Goal: Task Accomplishment & Management: Use online tool/utility

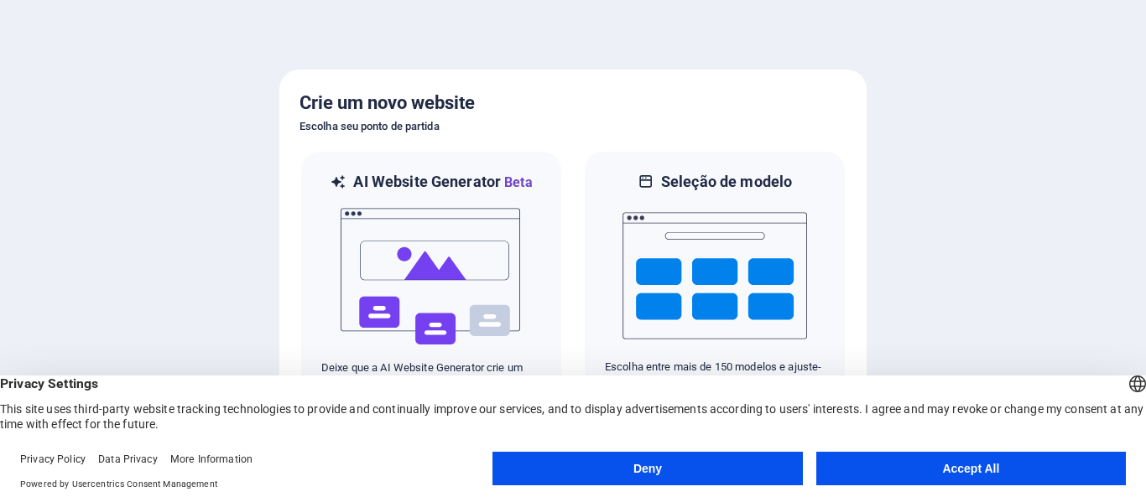
click at [936, 466] on button "Accept All" at bounding box center [970, 469] width 309 height 34
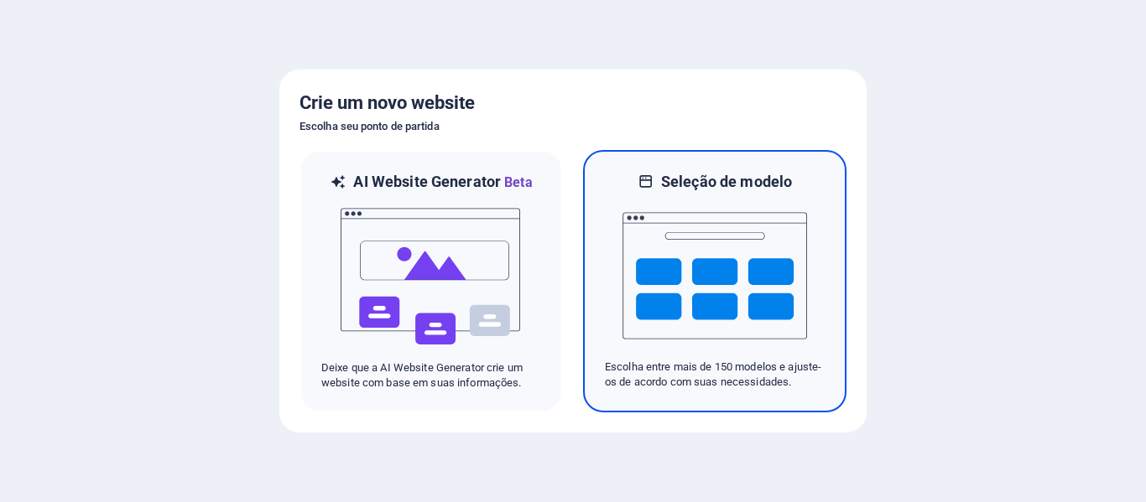
click at [824, 243] on div at bounding box center [715, 276] width 220 height 168
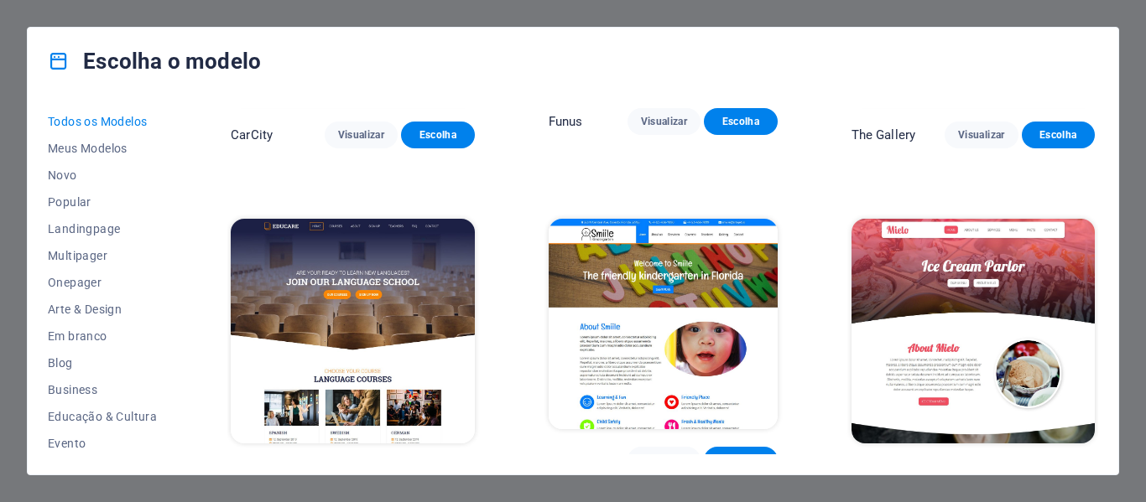
scroll to position [10483, 0]
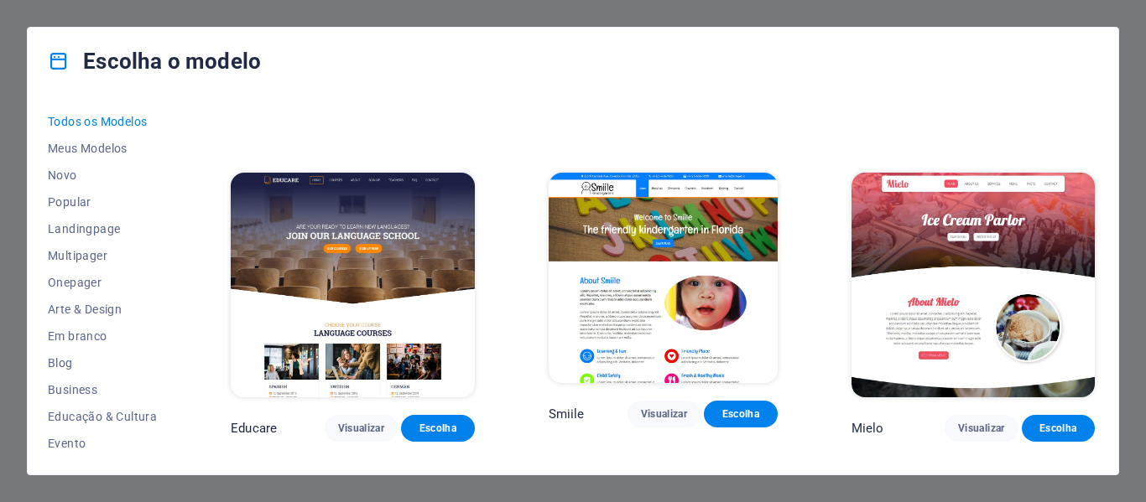
click at [1, 338] on div "Escolha o modelo Todos os Modelos Meus Modelos Novo Popular Landingpage Multipa…" at bounding box center [573, 251] width 1146 height 502
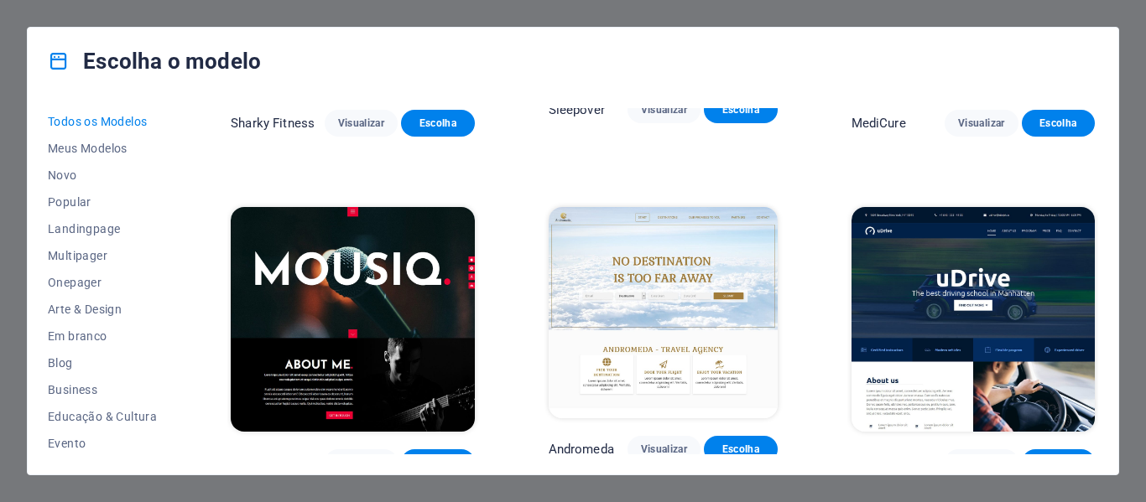
scroll to position [11405, 0]
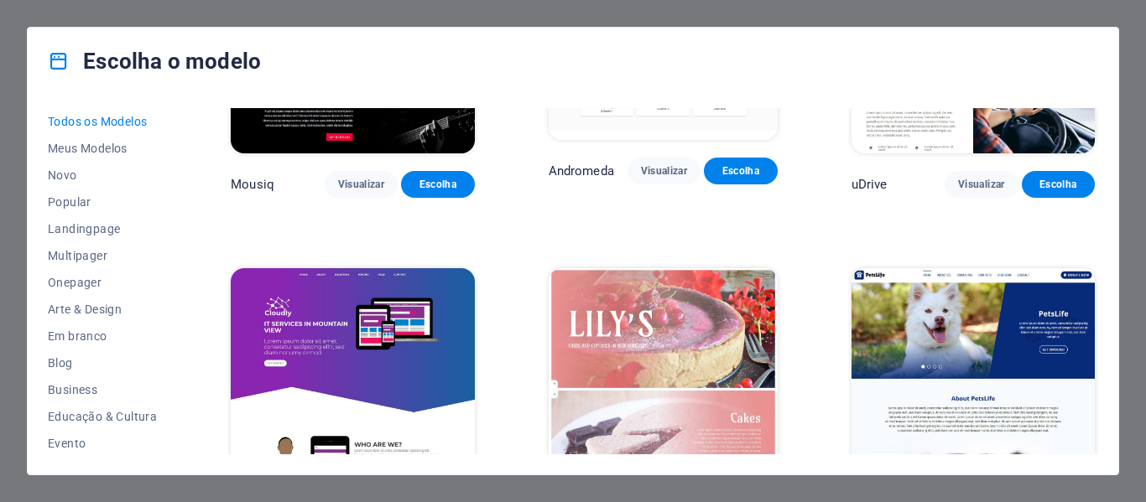
click at [39, 26] on div "Escolha o modelo Todos os Modelos Meus Modelos Novo Popular Landingpage Multipa…" at bounding box center [573, 251] width 1146 height 502
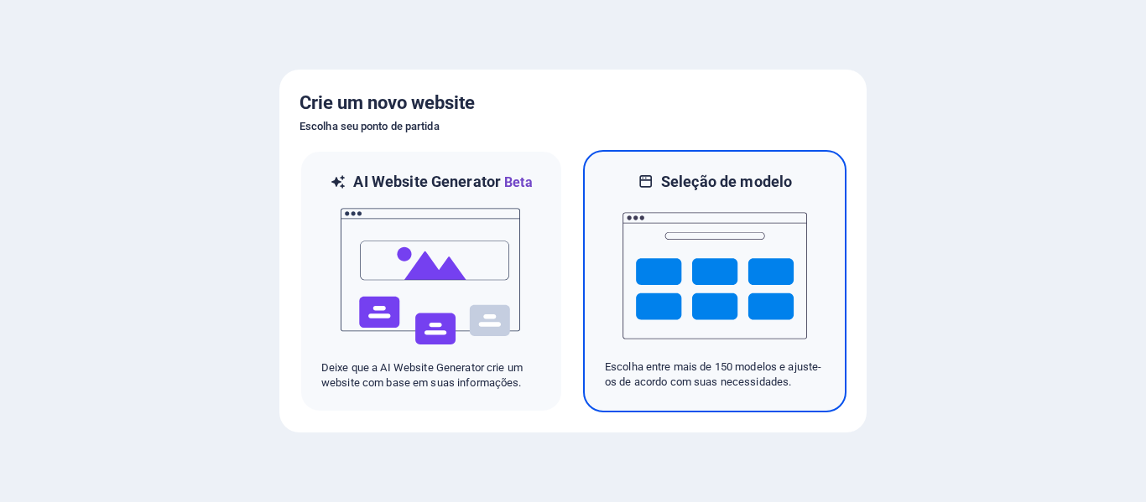
click at [752, 335] on img at bounding box center [714, 276] width 184 height 168
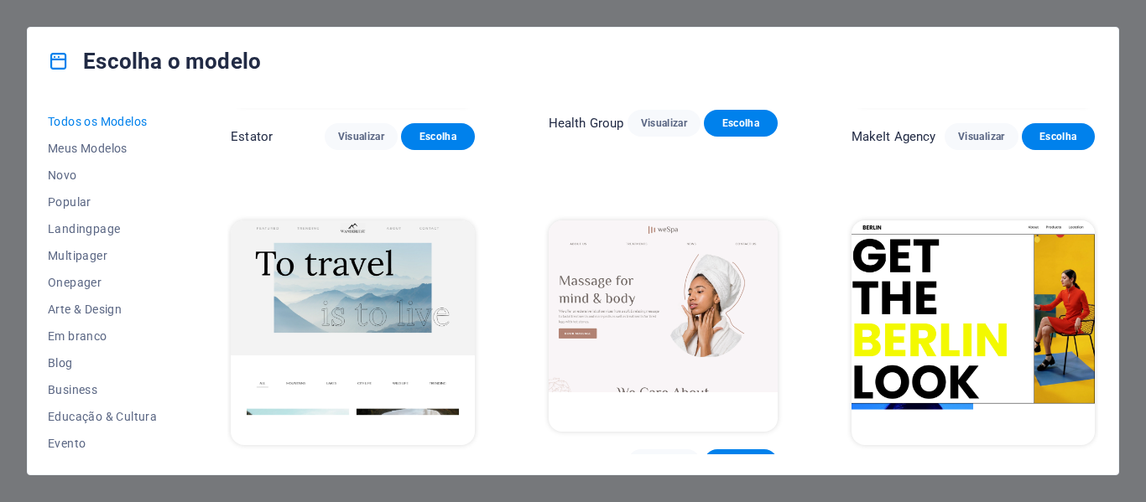
scroll to position [2180, 0]
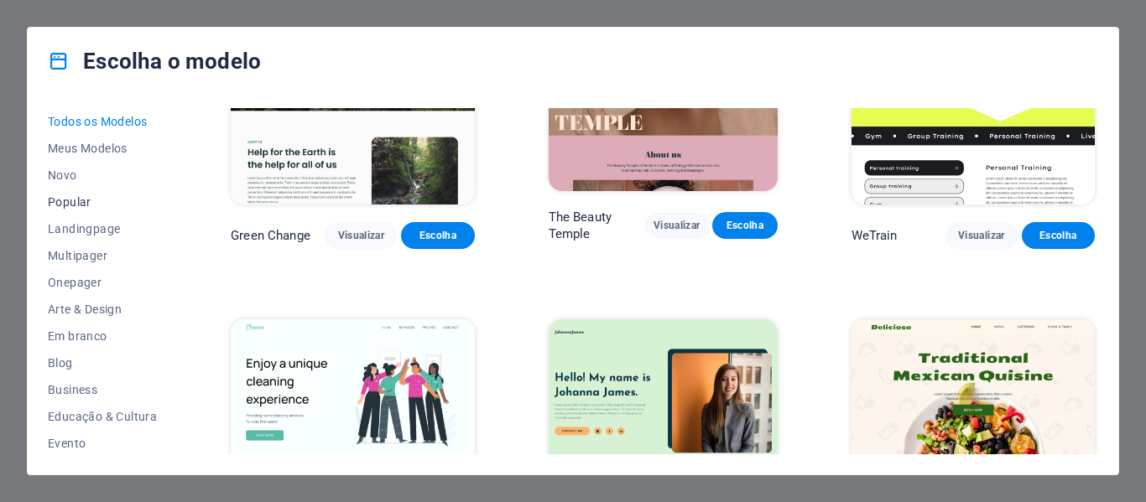
click at [57, 194] on button "Popular" at bounding box center [102, 202] width 109 height 27
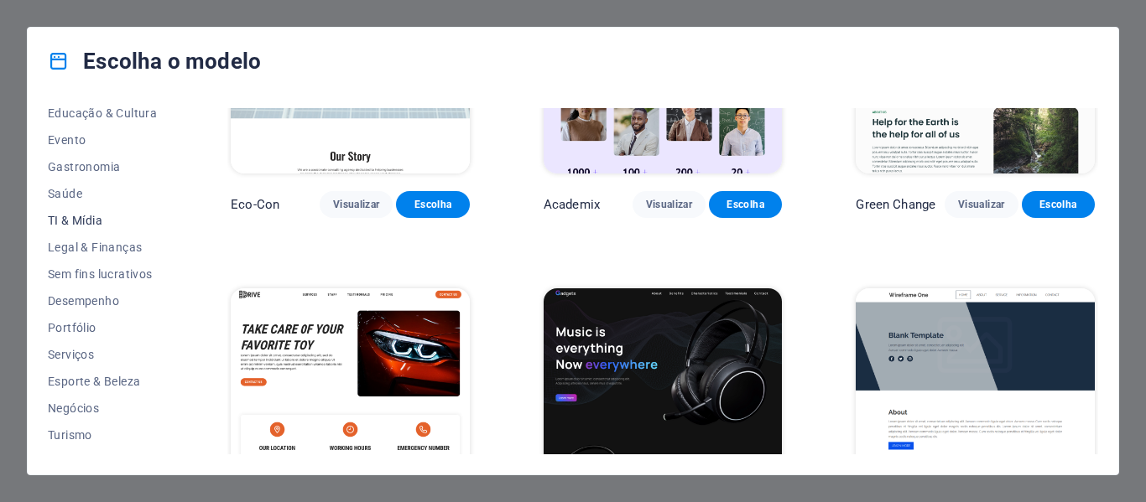
scroll to position [325, 0]
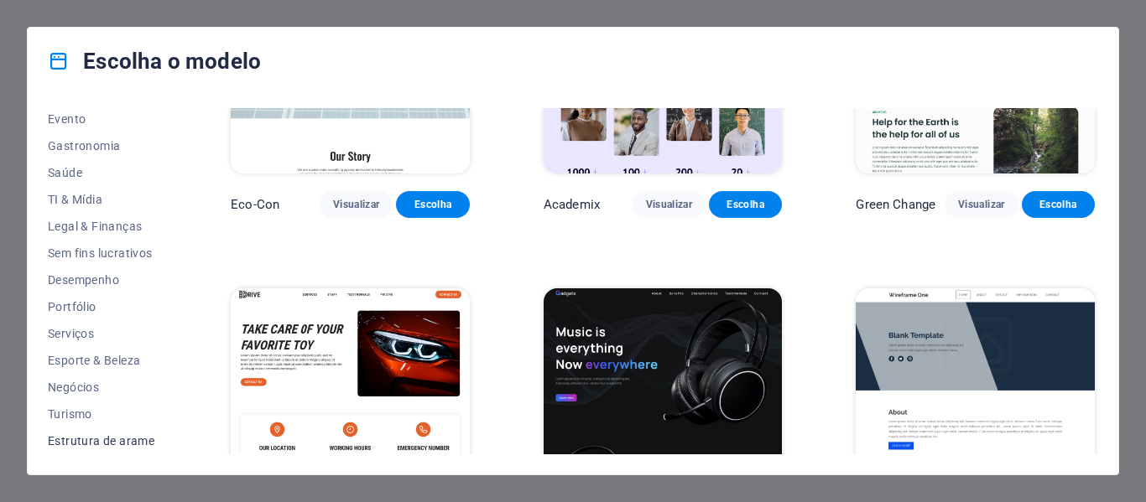
click at [104, 443] on span "Estrutura de arame" at bounding box center [102, 440] width 109 height 13
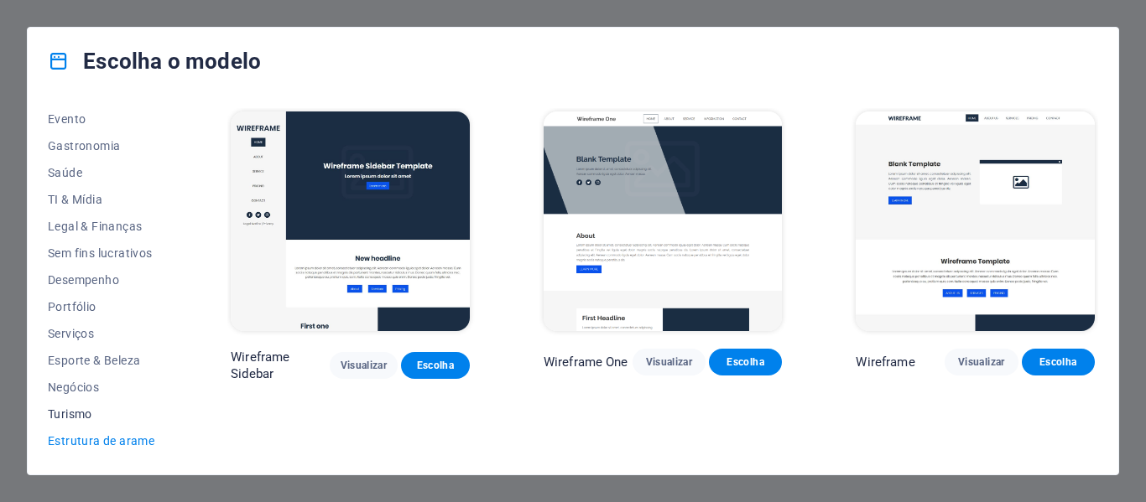
click at [85, 409] on span "Turismo" at bounding box center [102, 414] width 109 height 13
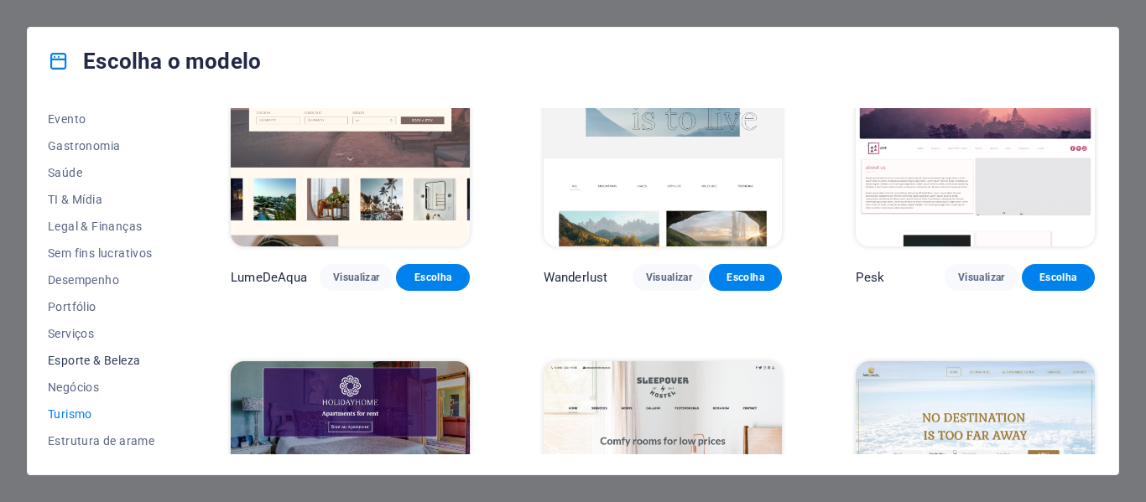
scroll to position [84, 0]
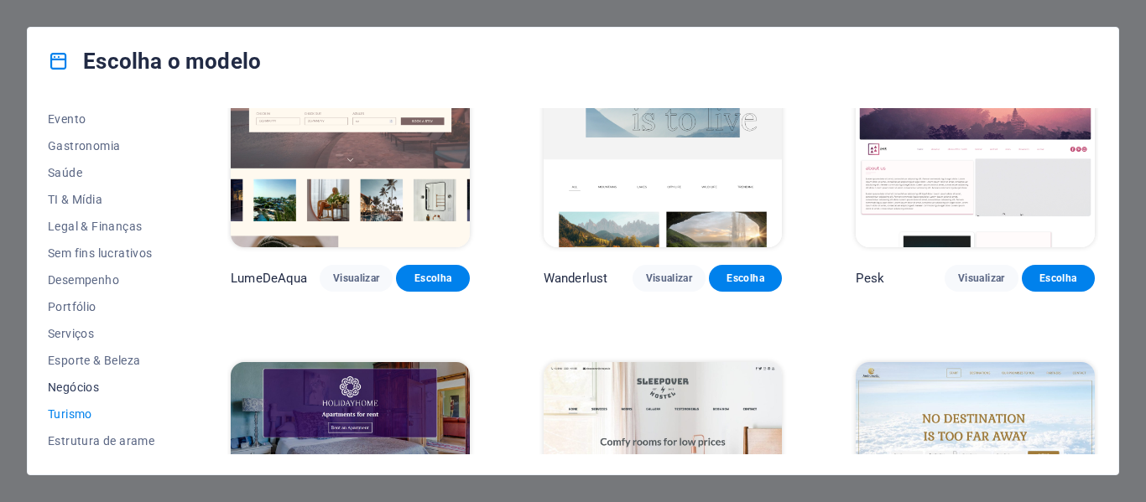
click at [68, 383] on span "Negócios" at bounding box center [102, 387] width 109 height 13
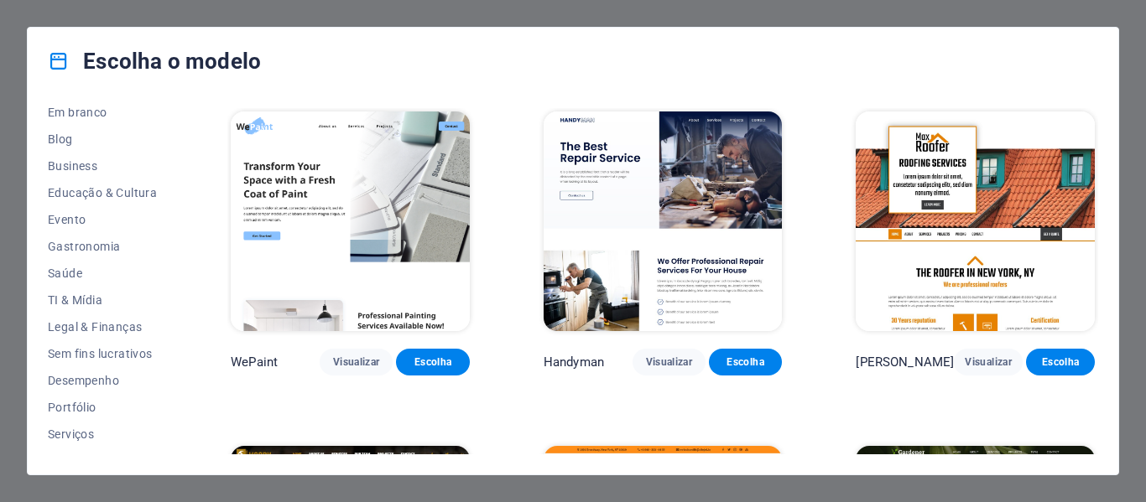
scroll to position [157, 0]
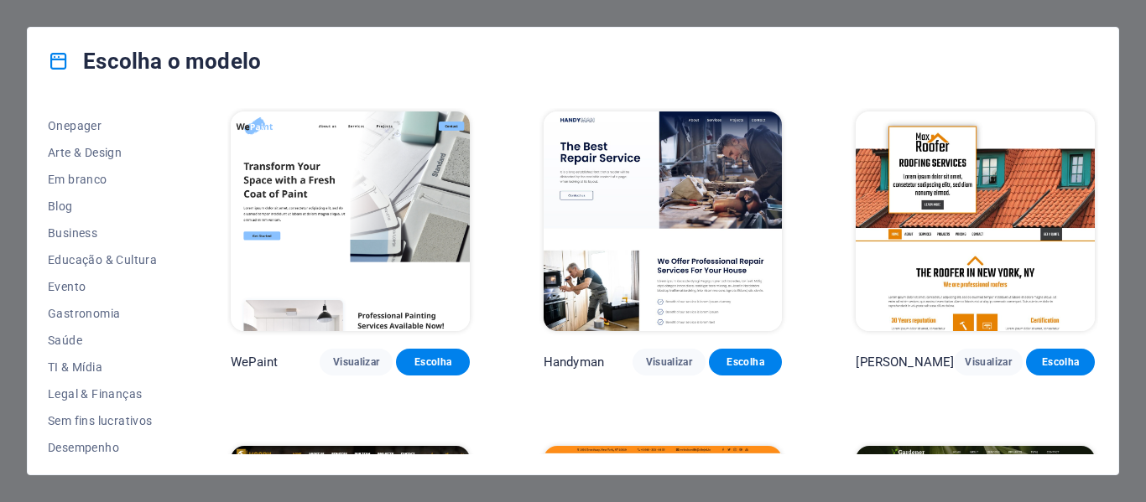
click at [88, 379] on button "TI & Mídia" at bounding box center [102, 367] width 109 height 27
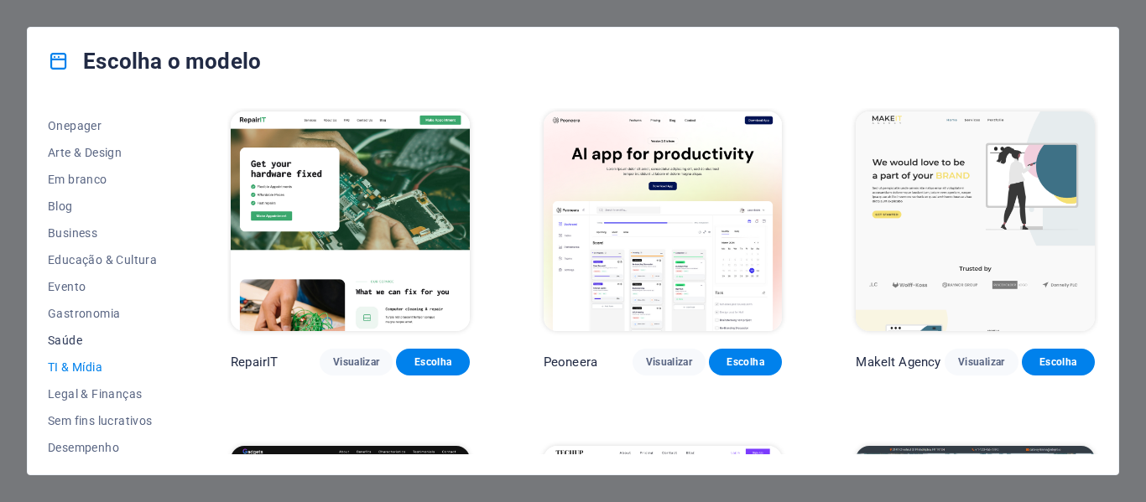
click at [63, 338] on span "Saúde" at bounding box center [102, 340] width 109 height 13
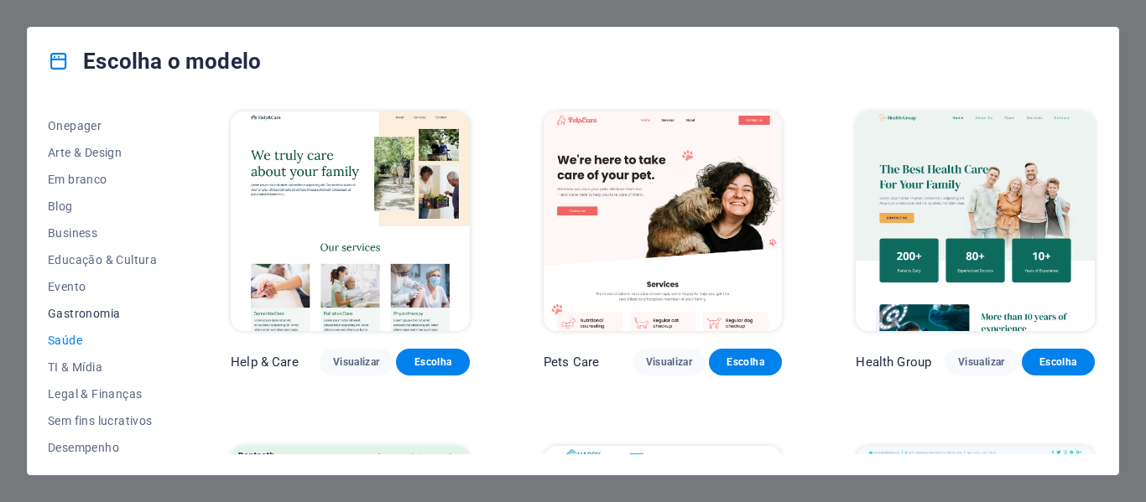
click at [84, 307] on span "Gastronomia" at bounding box center [102, 313] width 109 height 13
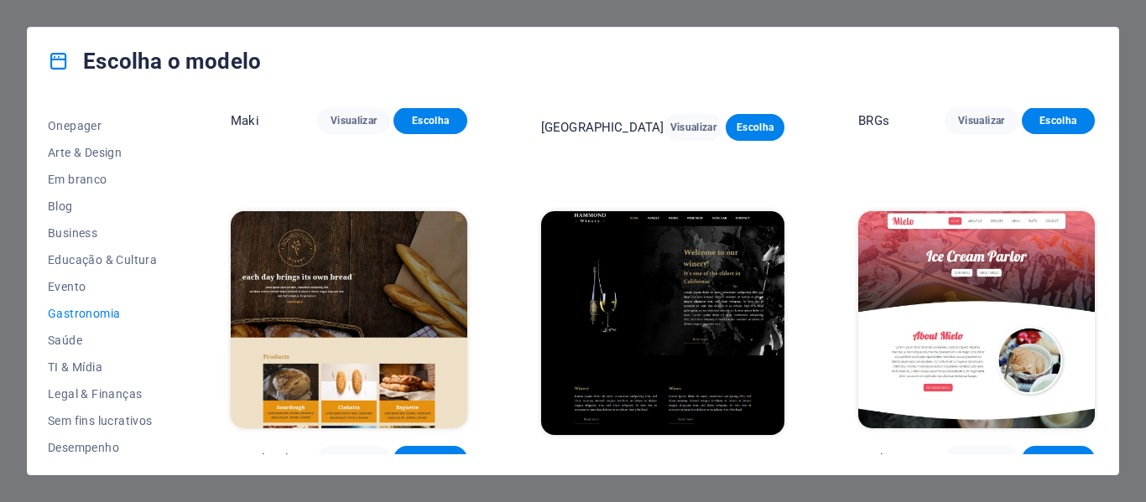
scroll to position [922, 0]
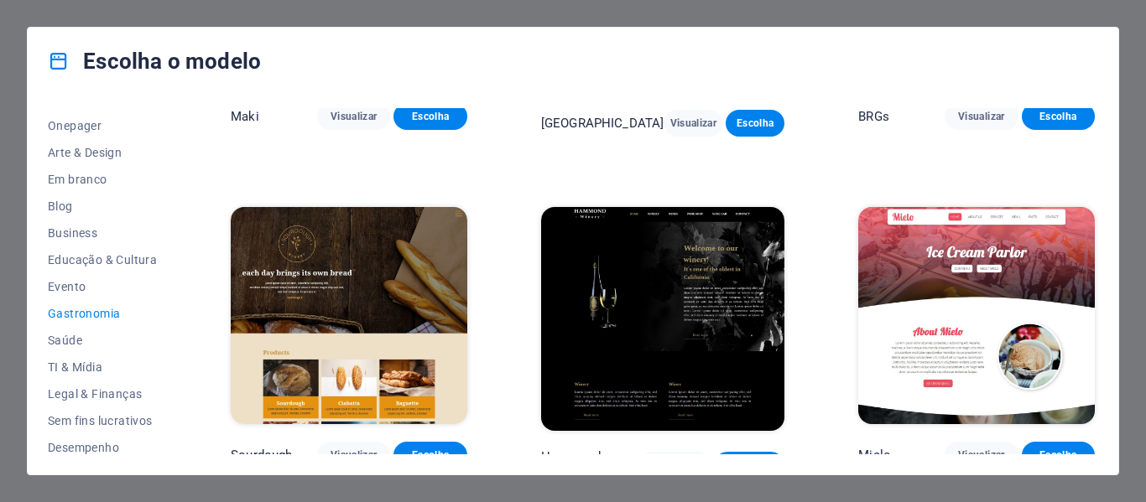
click at [0, 443] on div "Escolha o modelo Todos os Modelos Meus Modelos Novo Popular Landingpage Multipa…" at bounding box center [573, 251] width 1146 height 502
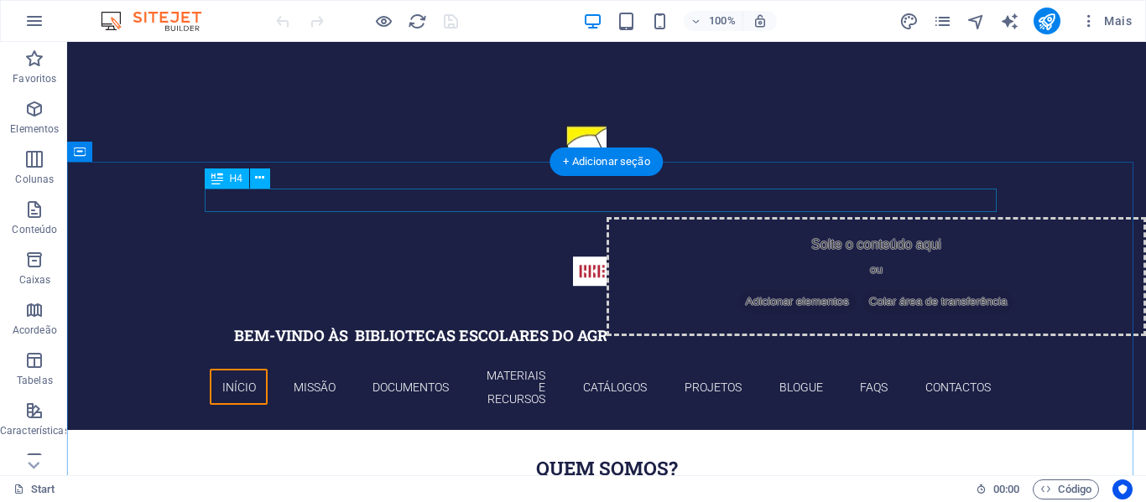
scroll to position [84, 0]
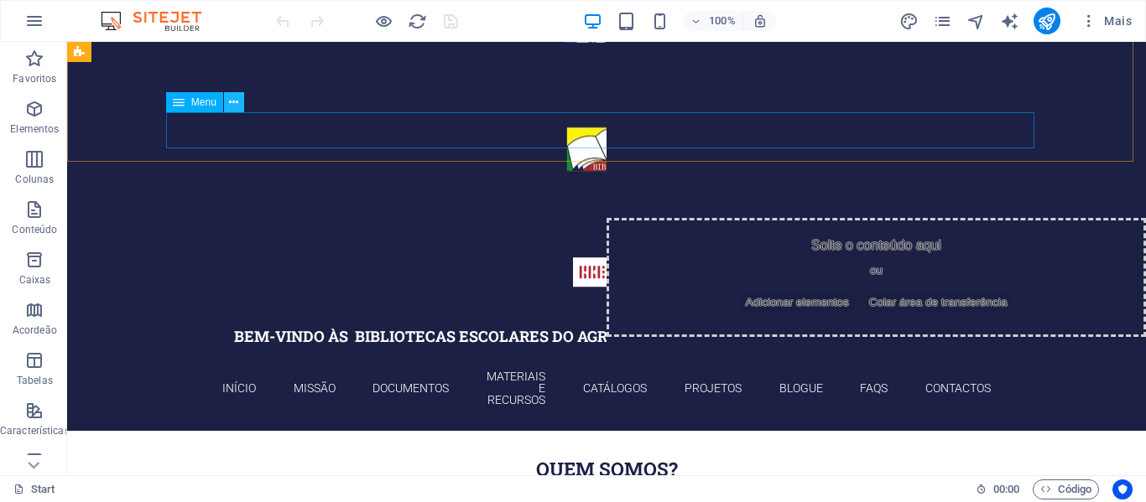
click at [228, 100] on button at bounding box center [234, 102] width 20 height 20
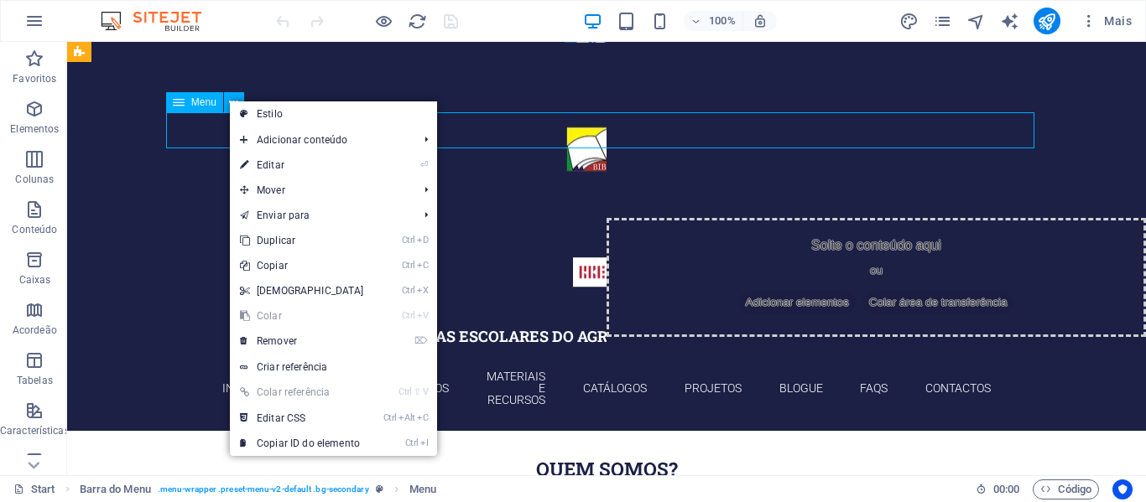
click at [208, 103] on span "Menu" at bounding box center [203, 102] width 25 height 10
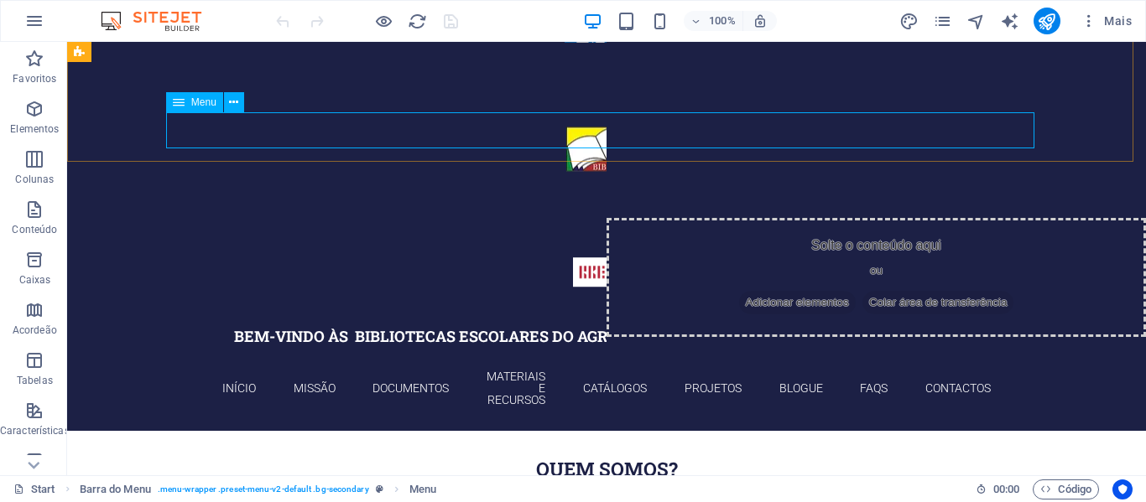
click at [174, 101] on icon at bounding box center [179, 102] width 12 height 20
click at [183, 108] on icon at bounding box center [179, 102] width 12 height 20
click at [233, 99] on icon at bounding box center [233, 103] width 9 height 18
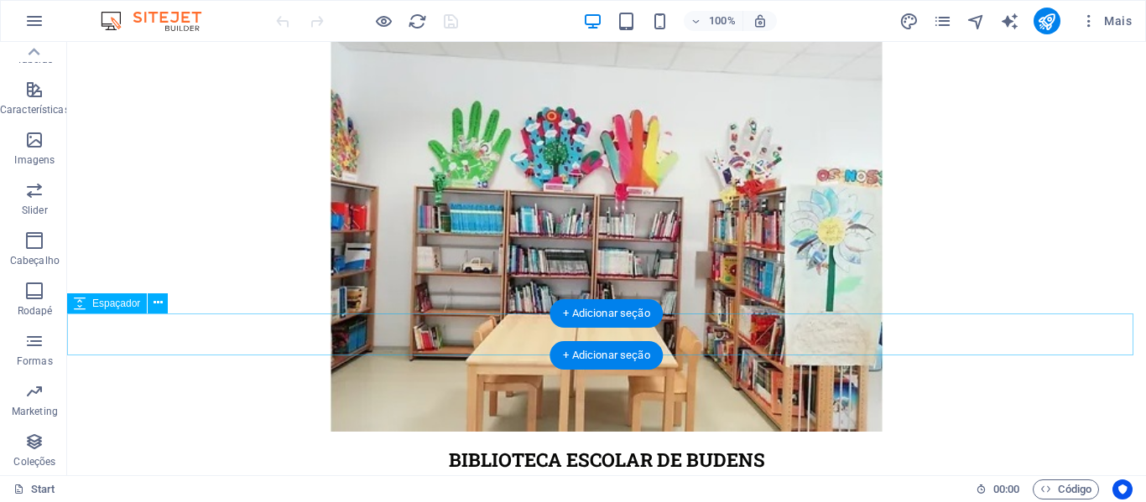
scroll to position [1868, 0]
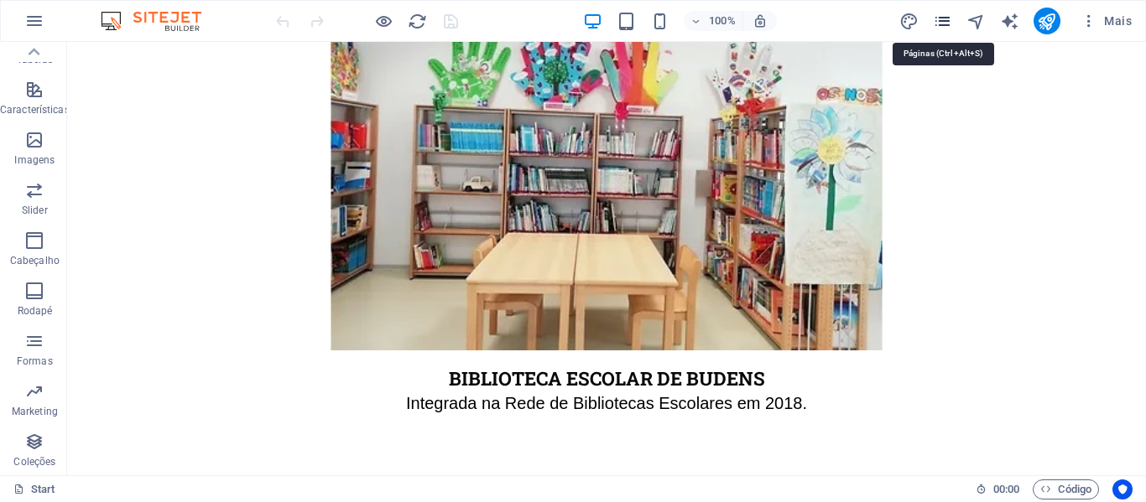
click at [942, 17] on icon "pages" at bounding box center [942, 21] width 19 height 19
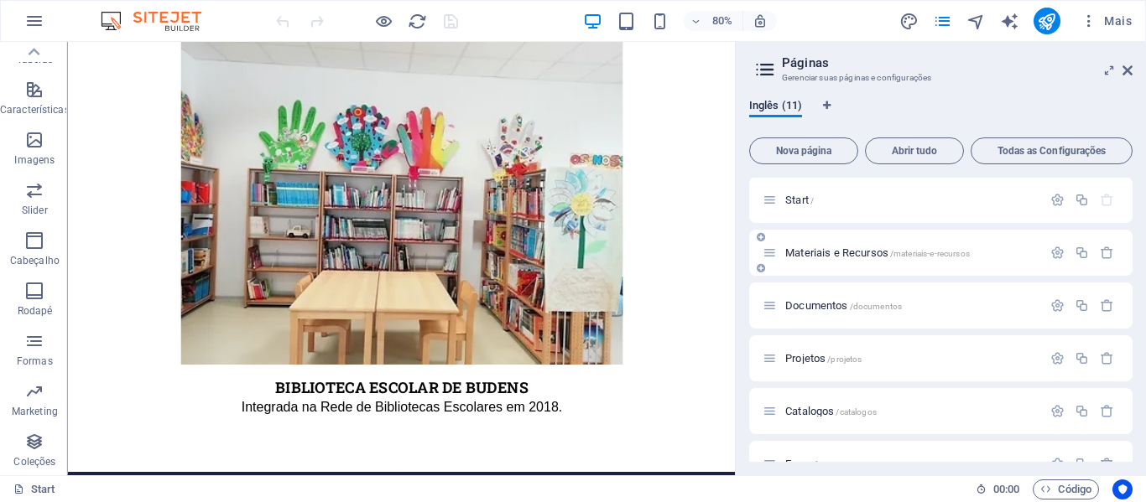
scroll to position [0, 0]
click at [1128, 69] on icon at bounding box center [1127, 70] width 10 height 13
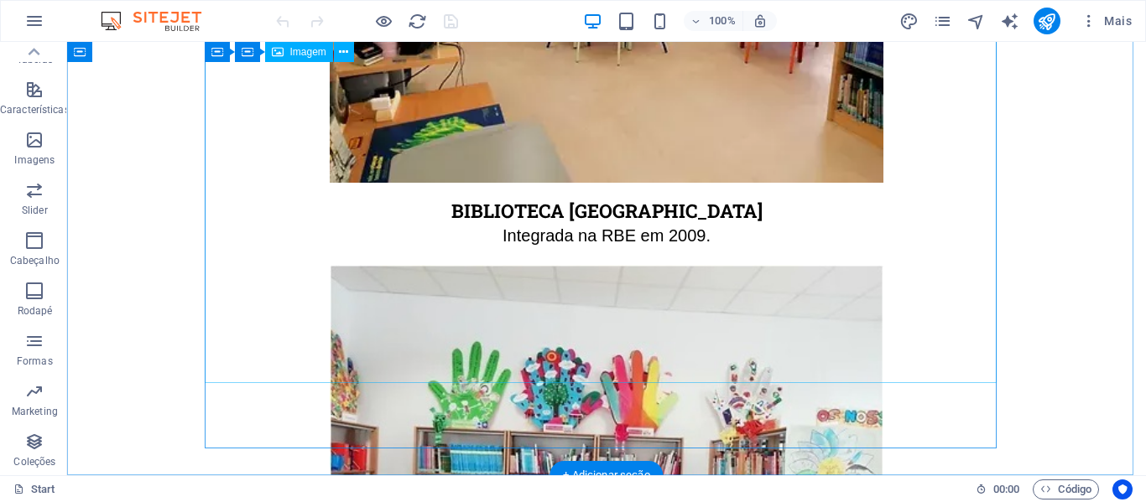
scroll to position [1532, 0]
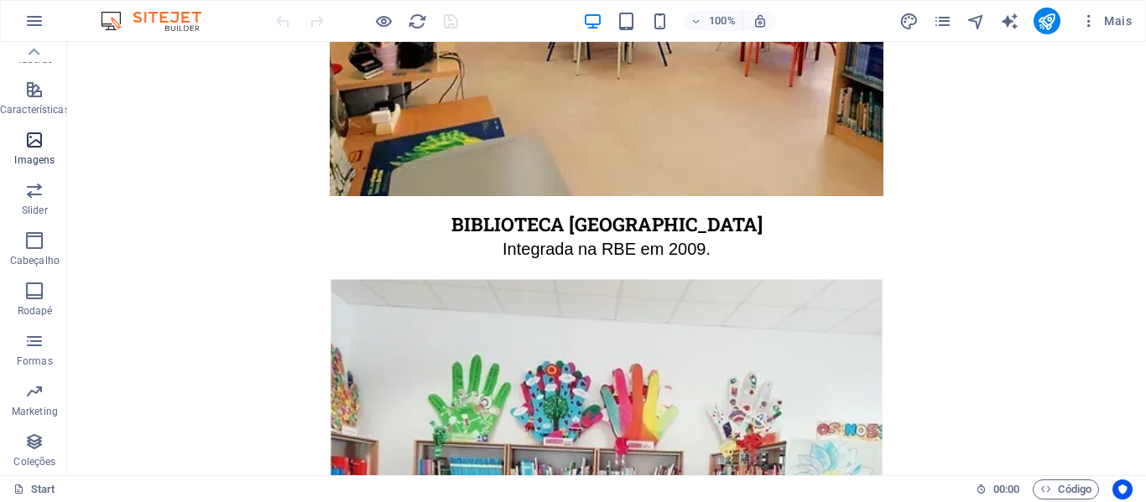
click at [27, 152] on span "Imagens" at bounding box center [35, 150] width 70 height 40
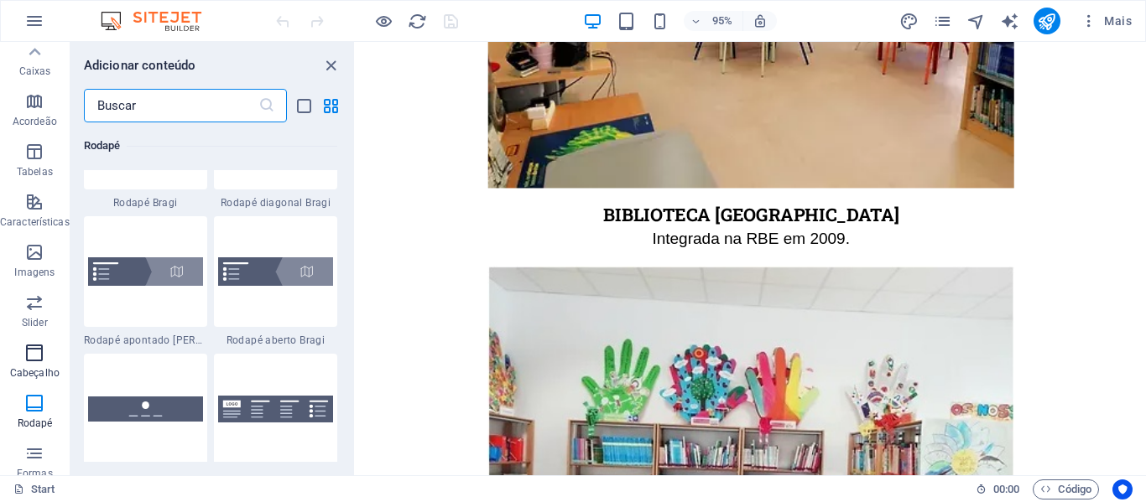
scroll to position [0, 0]
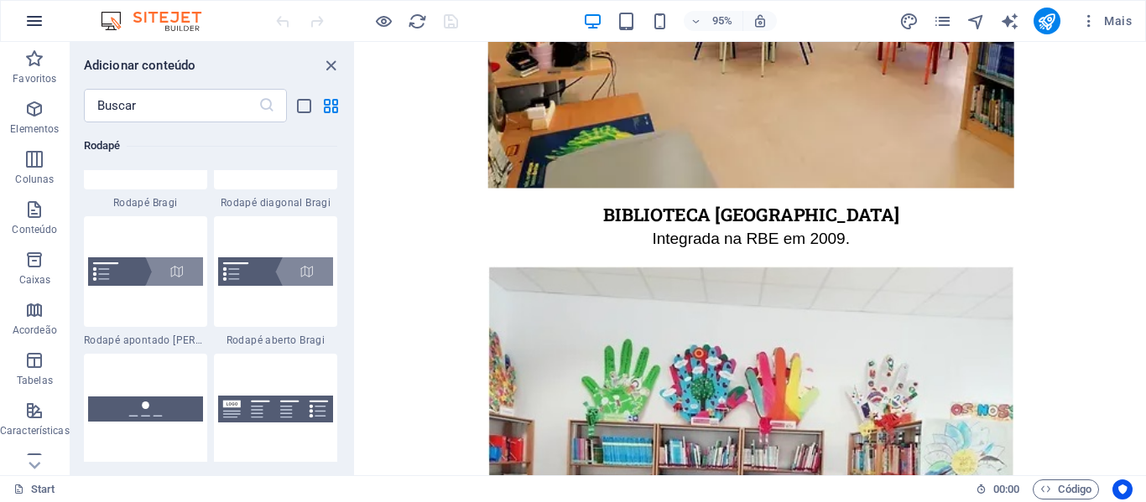
click at [26, 10] on button "button" at bounding box center [34, 21] width 40 height 40
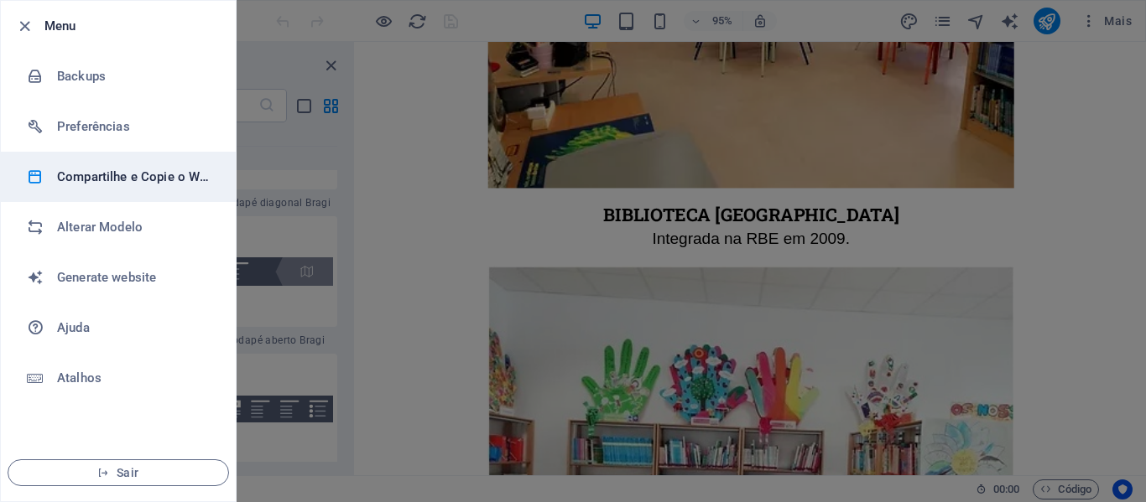
click at [138, 165] on li "Compartilhe e Copie o Website" at bounding box center [118, 177] width 235 height 50
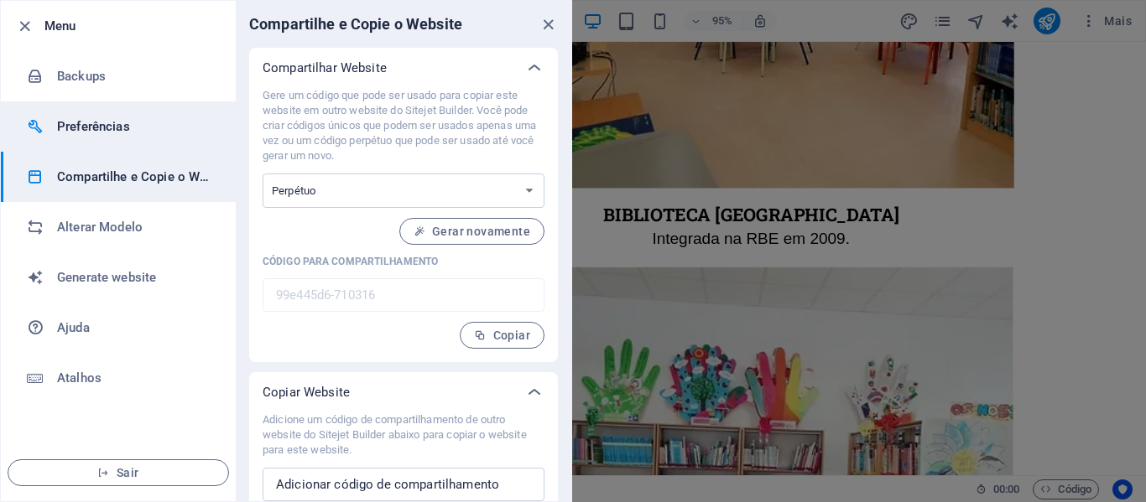
click at [46, 125] on div at bounding box center [42, 126] width 30 height 17
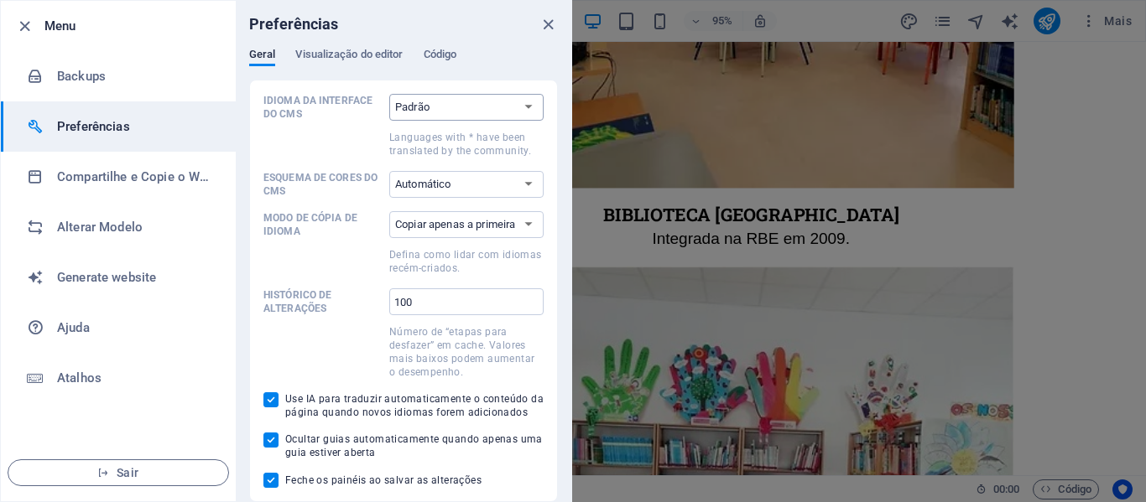
click at [512, 109] on select "Padrão Deutsch English Español Suomi* Français Magyar Italiano Nederlands Polsk…" at bounding box center [466, 107] width 154 height 27
click at [513, 111] on select "Padrão Deutsch English Español Suomi* Français Magyar Italiano Nederlands Polsk…" at bounding box center [466, 107] width 154 height 27
click at [379, 47] on div "Preferências" at bounding box center [403, 24] width 335 height 47
click at [460, 51] on div "Geral Visualização do editor Código" at bounding box center [403, 63] width 309 height 32
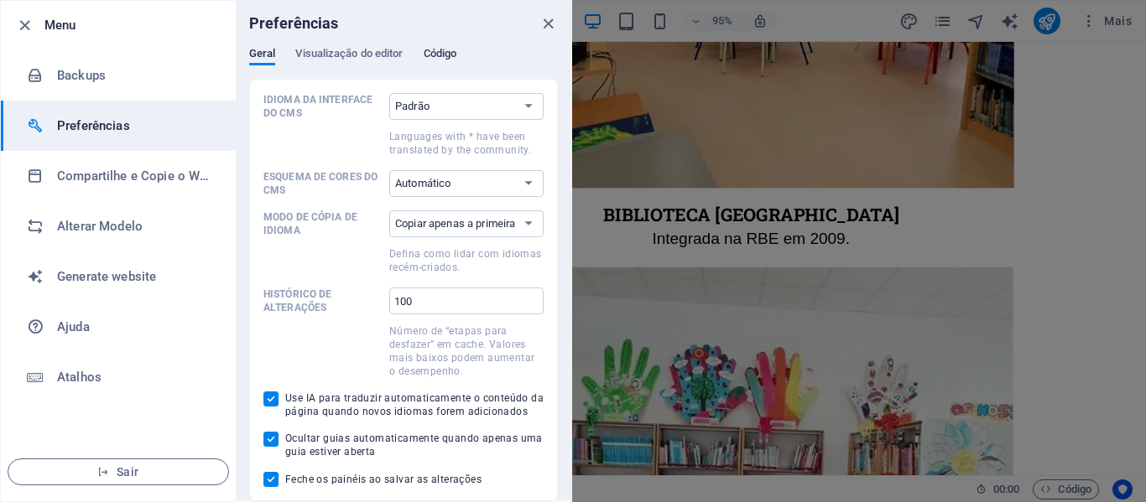
click at [448, 59] on span "Código" at bounding box center [441, 55] width 34 height 23
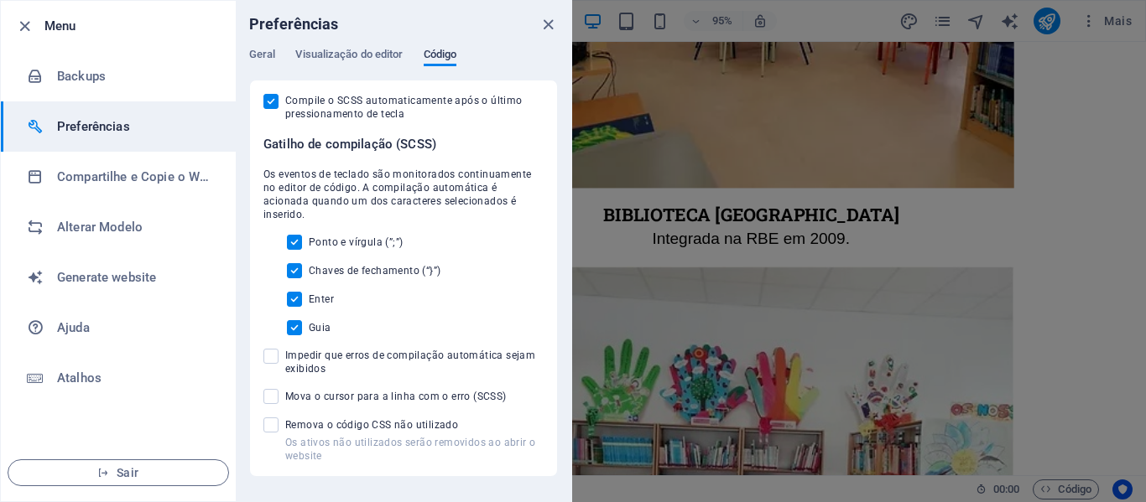
scroll to position [0, 0]
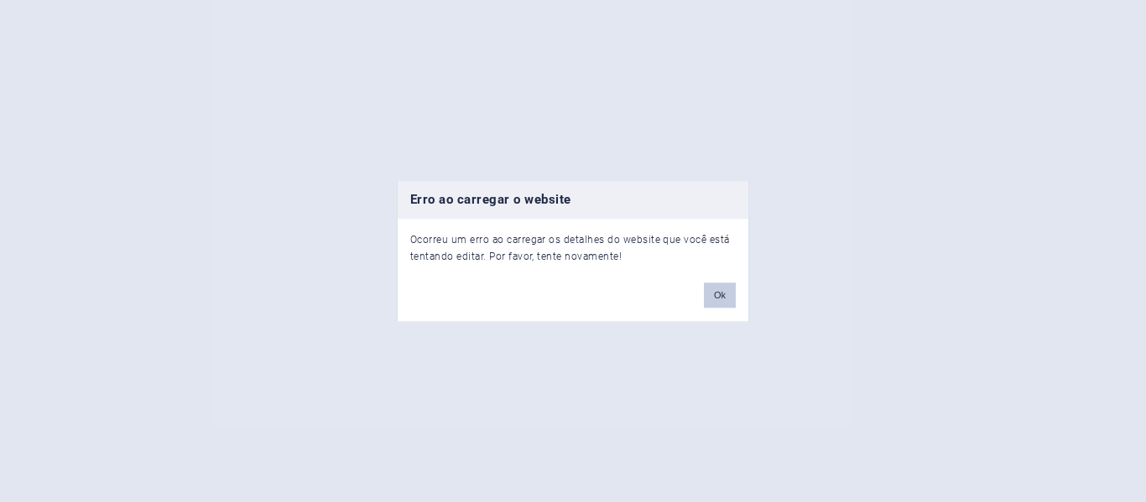
click at [720, 302] on button "Ok" at bounding box center [720, 295] width 32 height 25
